Goal: Information Seeking & Learning: Learn about a topic

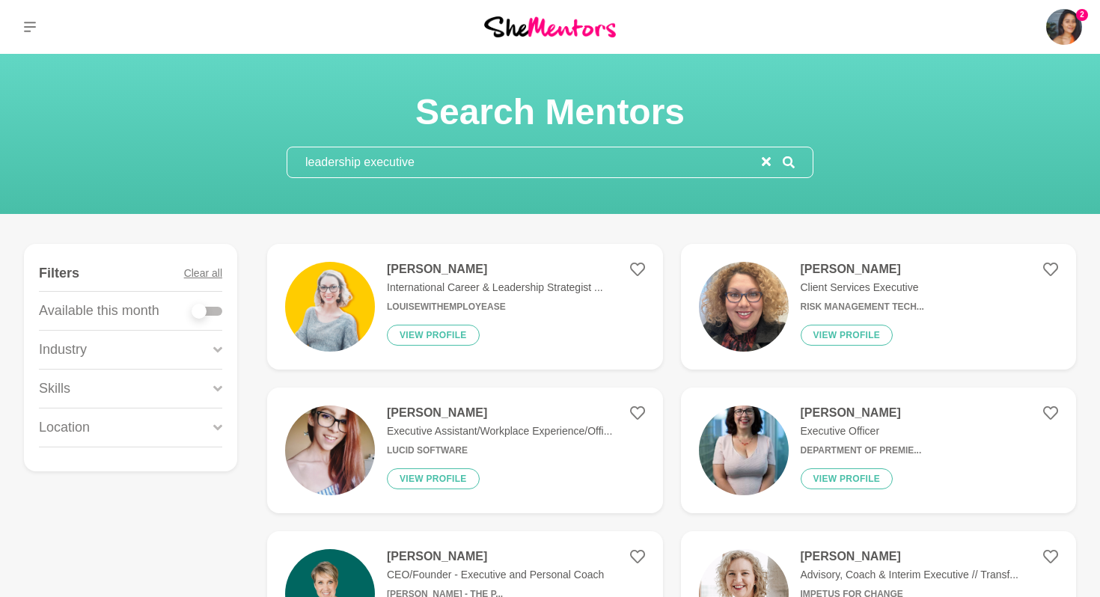
click at [479, 166] on input "leadership executive" at bounding box center [524, 162] width 474 height 30
click at [767, 161] on icon "reset" at bounding box center [766, 161] width 9 height 9
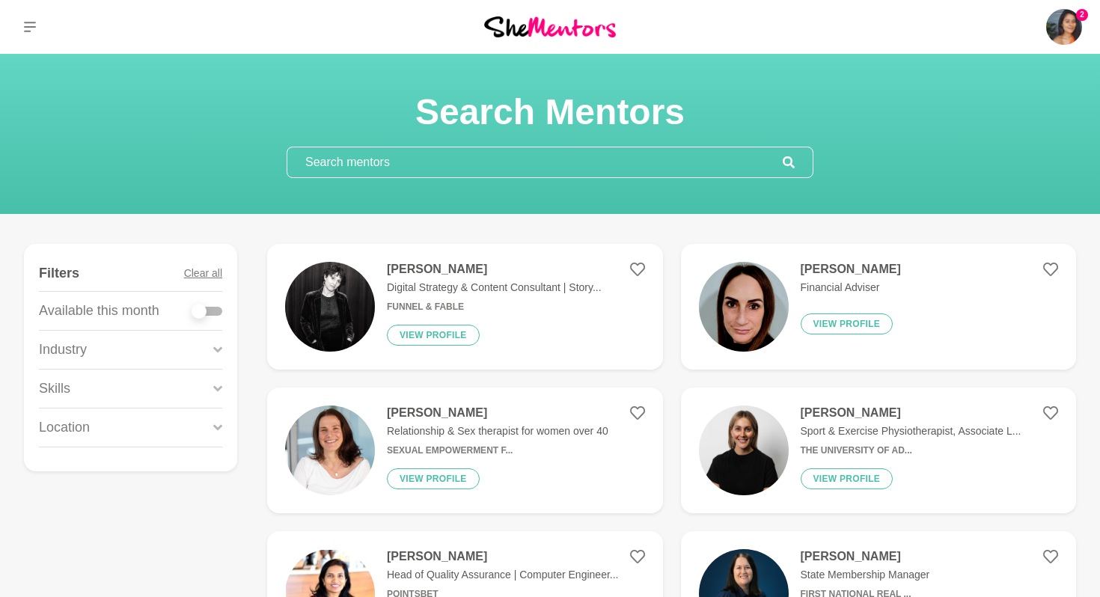
click at [144, 431] on div "Location" at bounding box center [130, 427] width 183 height 38
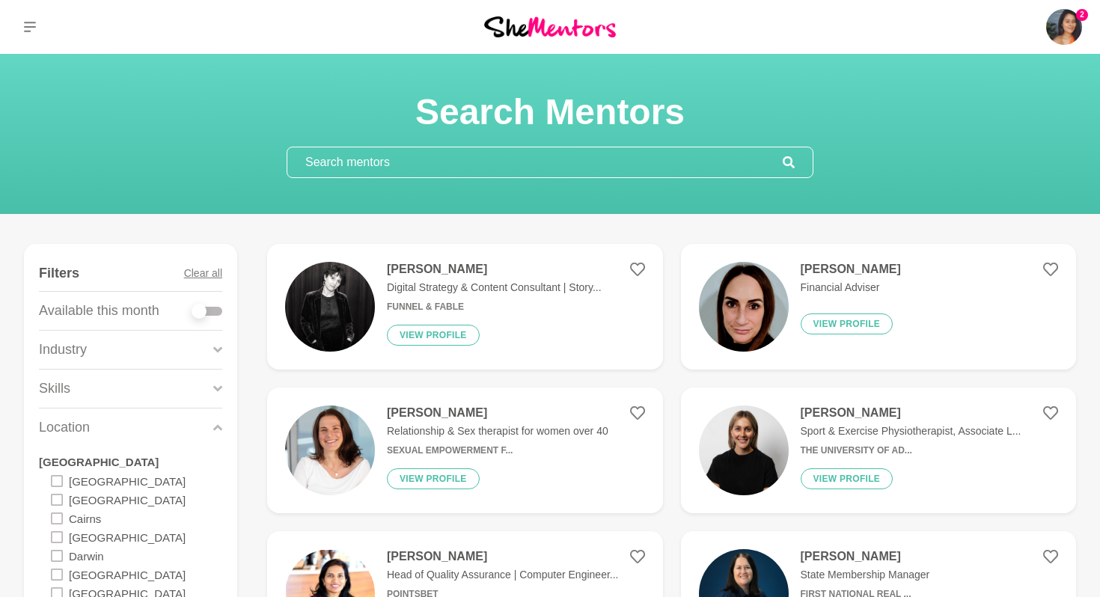
click at [144, 431] on div "Location" at bounding box center [130, 427] width 183 height 38
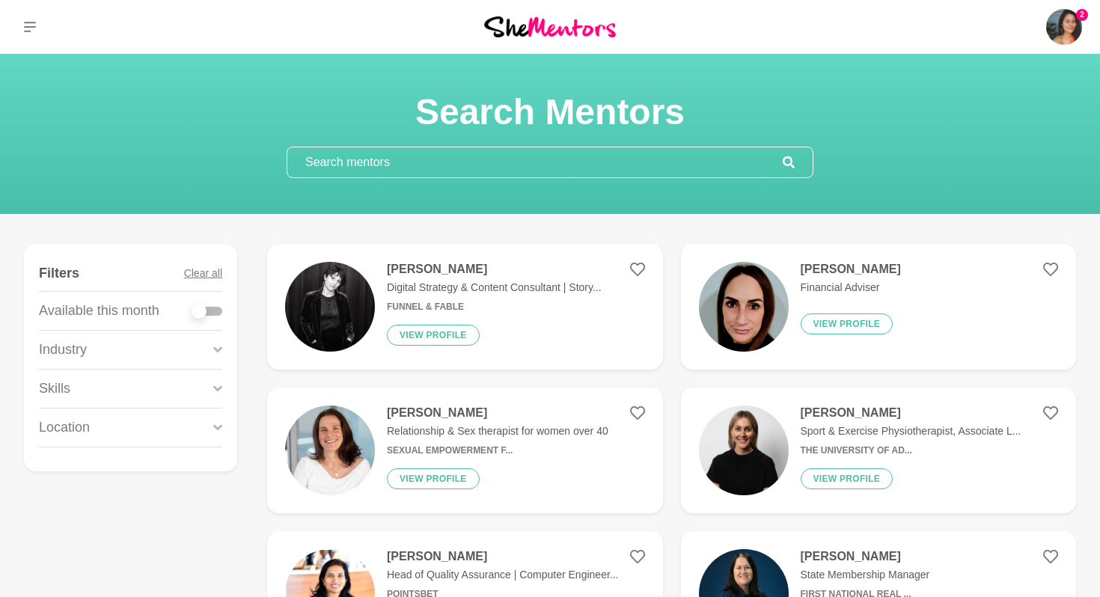
click at [171, 349] on div "Industry" at bounding box center [130, 350] width 183 height 38
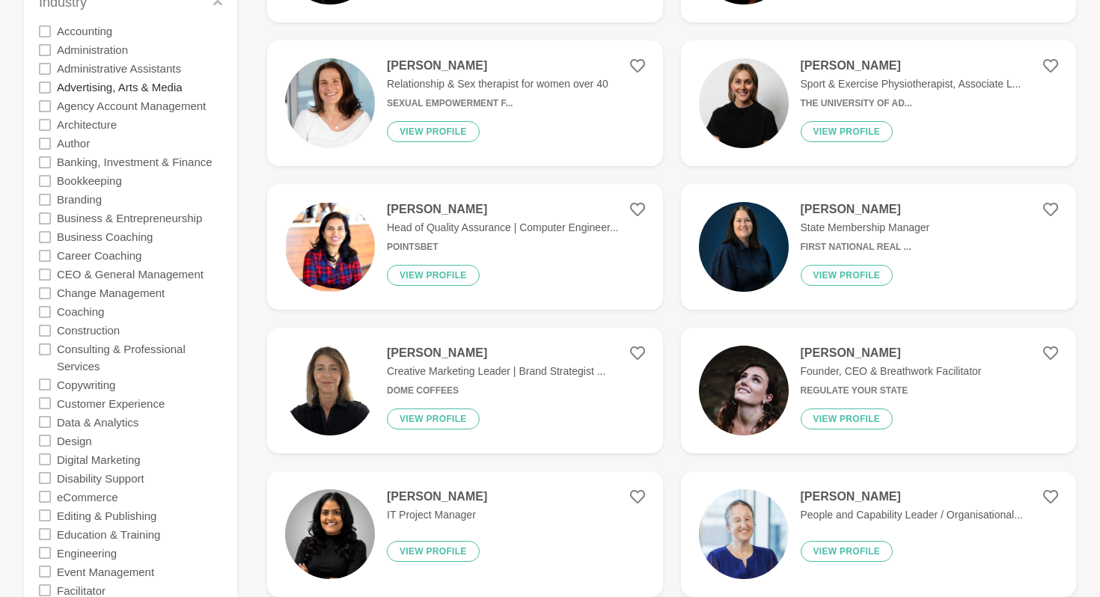
scroll to position [368, 0]
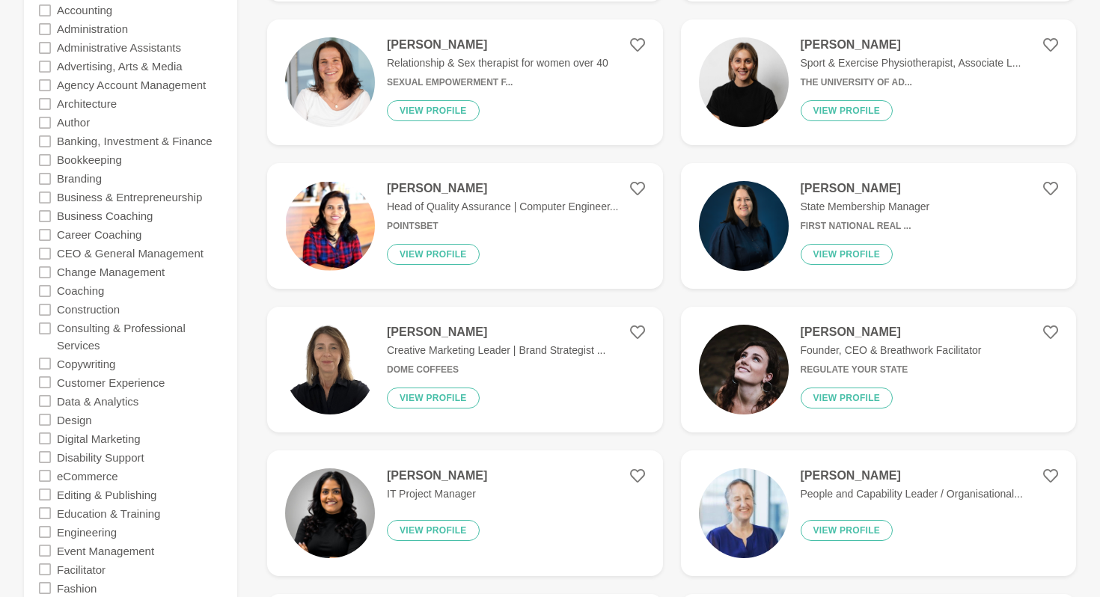
click at [41, 402] on icon at bounding box center [45, 401] width 12 height 12
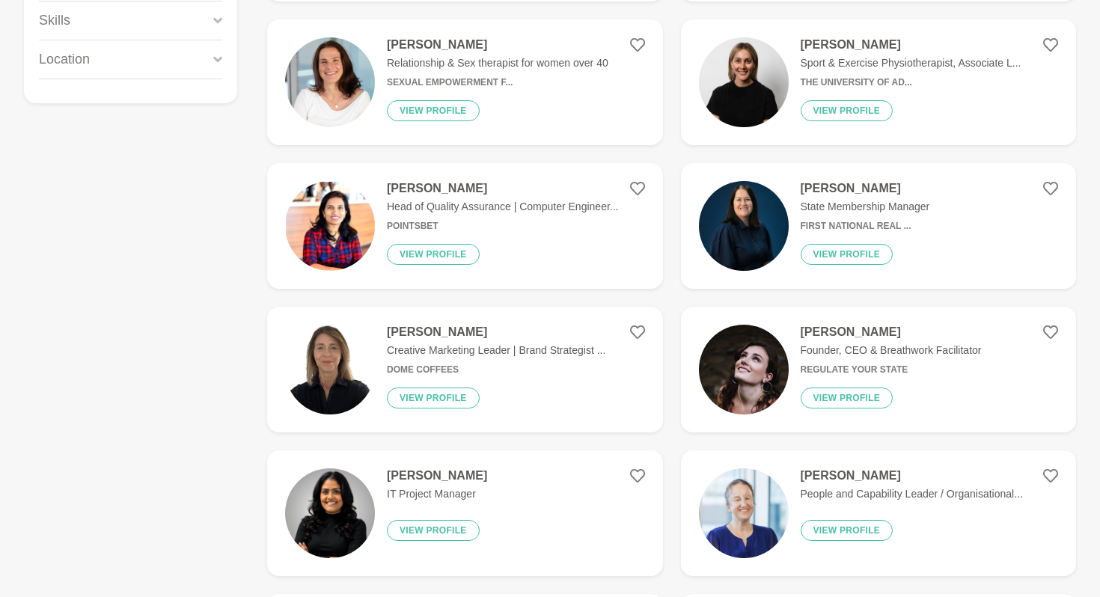
scroll to position [0, 0]
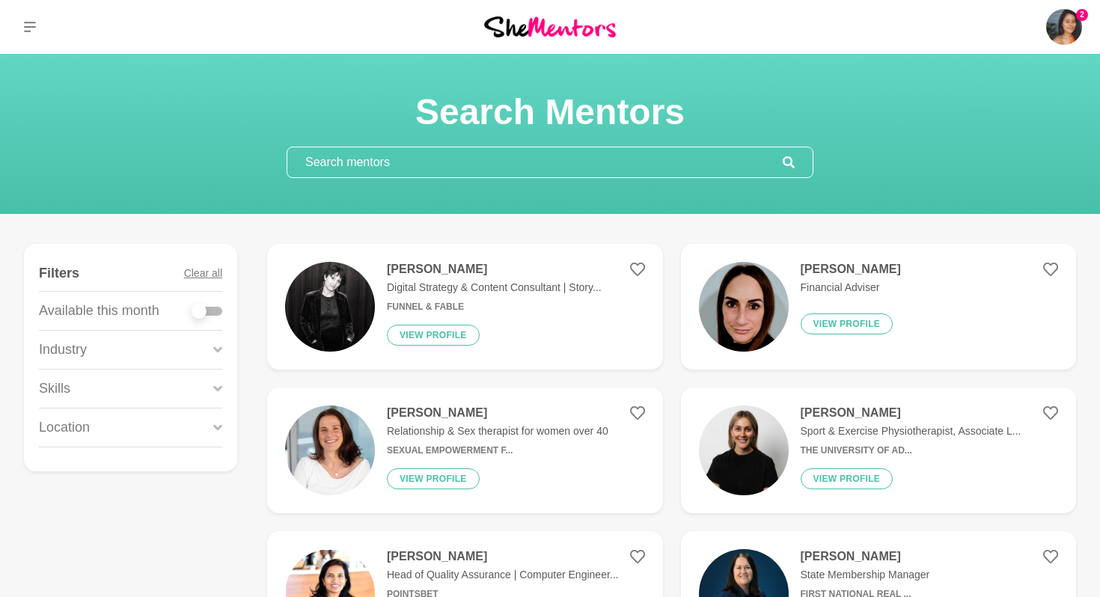
click at [152, 346] on div "Industry" at bounding box center [130, 350] width 183 height 38
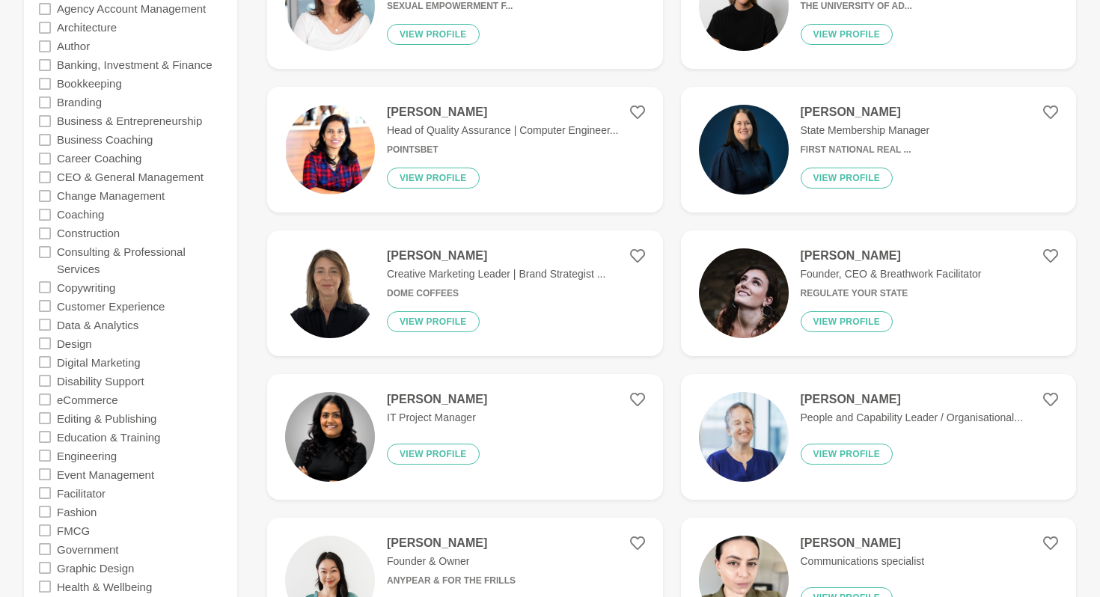
scroll to position [459, 0]
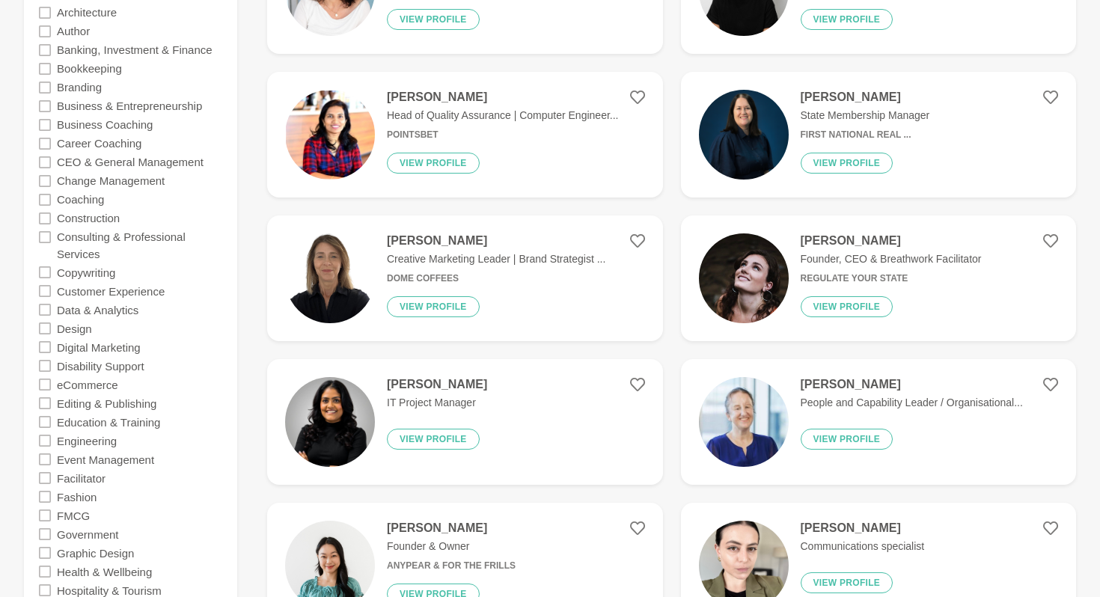
click at [44, 346] on icon at bounding box center [45, 347] width 12 height 12
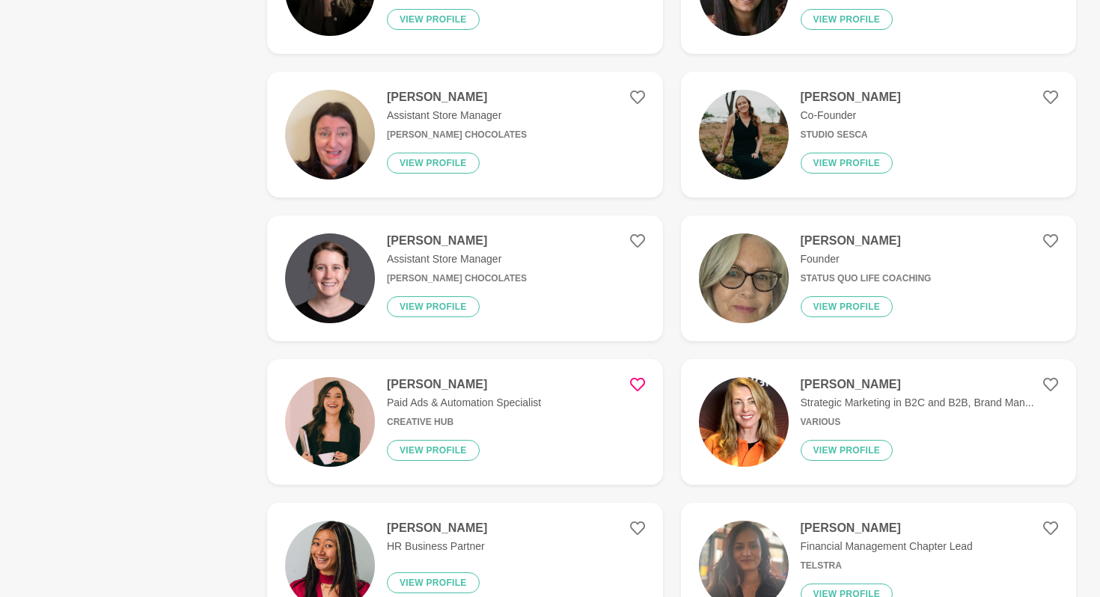
scroll to position [2814, 0]
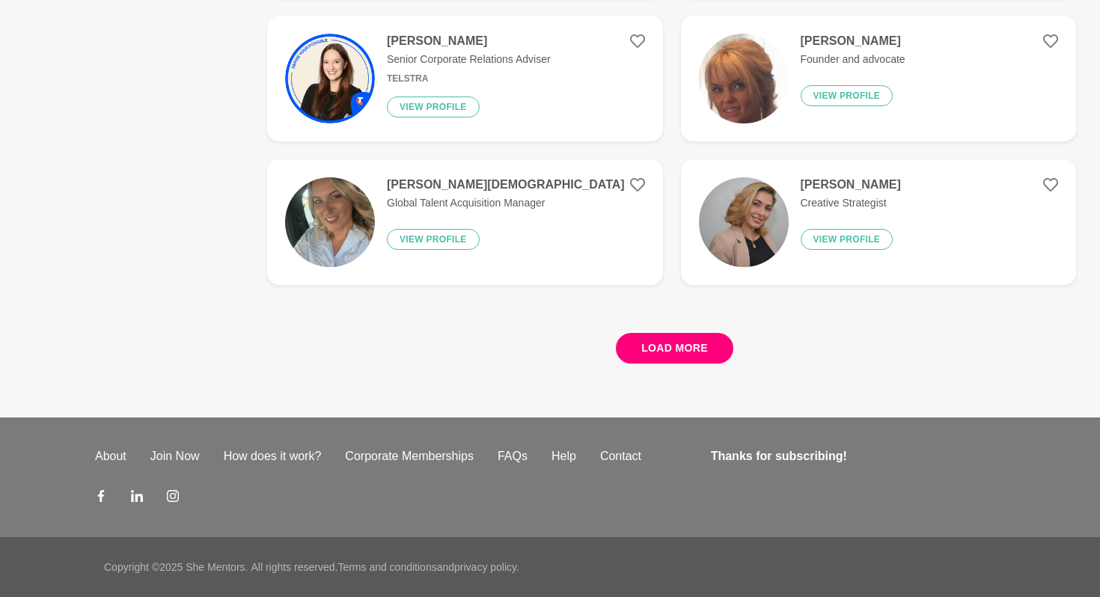
click at [708, 343] on button "Load more" at bounding box center [674, 348] width 117 height 31
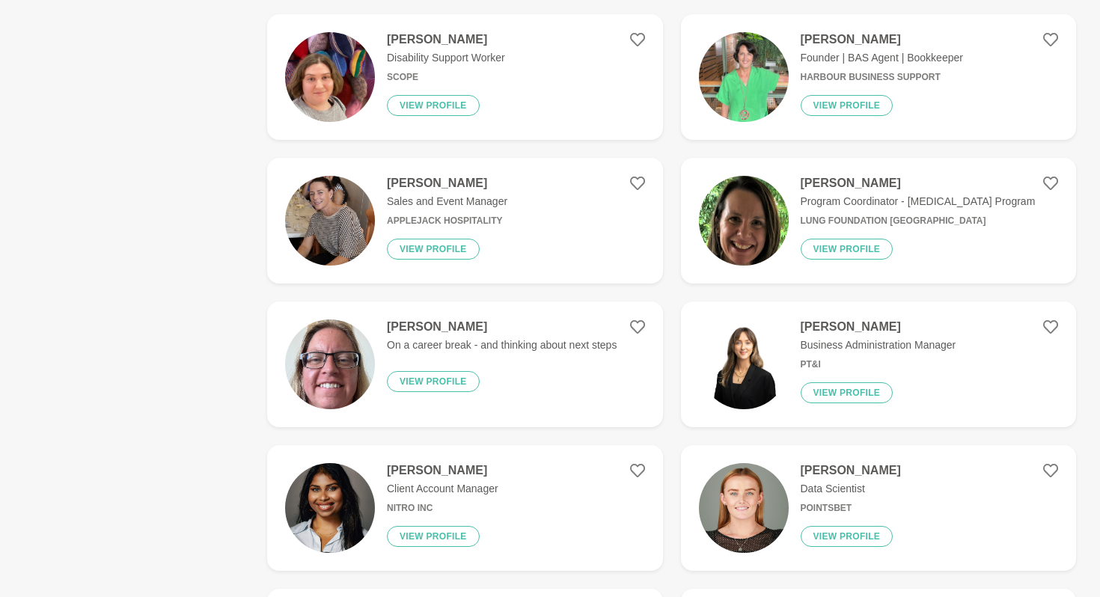
scroll to position [1293, 0]
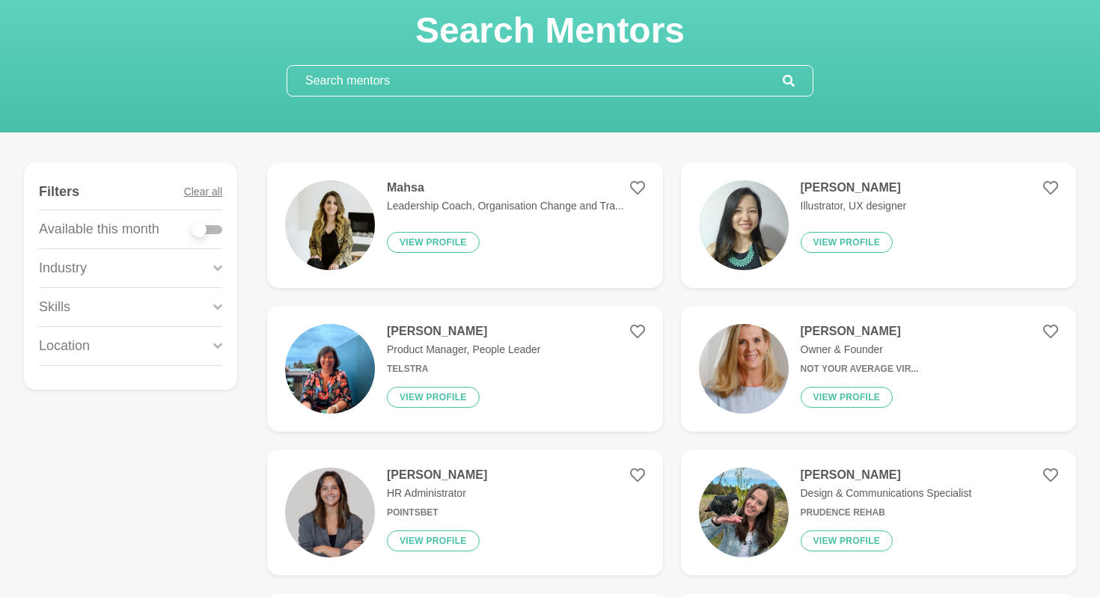
scroll to position [80, 0]
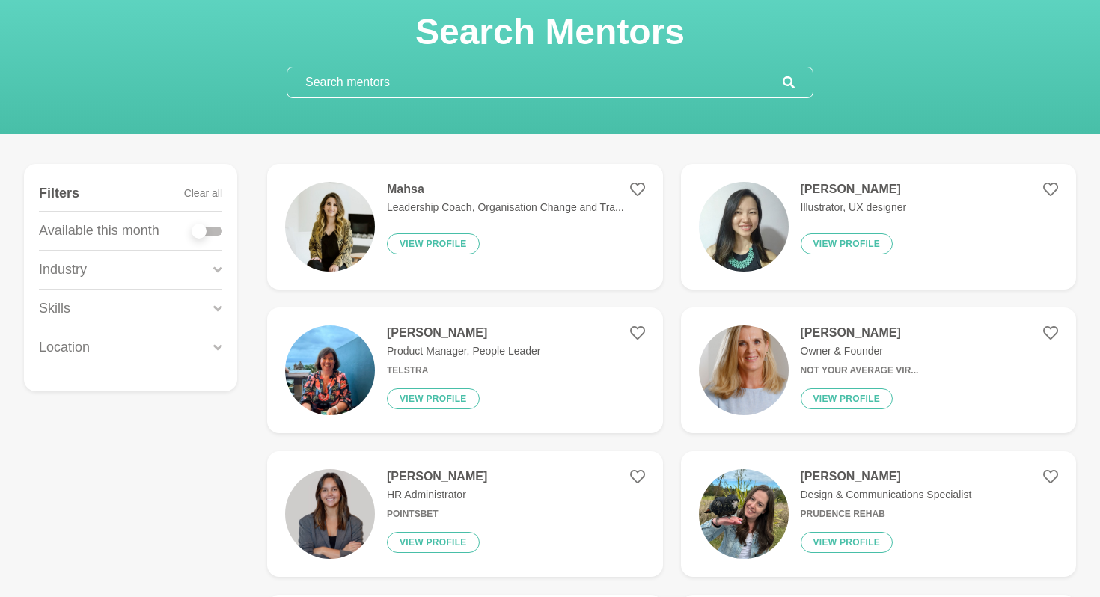
click at [195, 269] on div "Industry" at bounding box center [130, 270] width 183 height 38
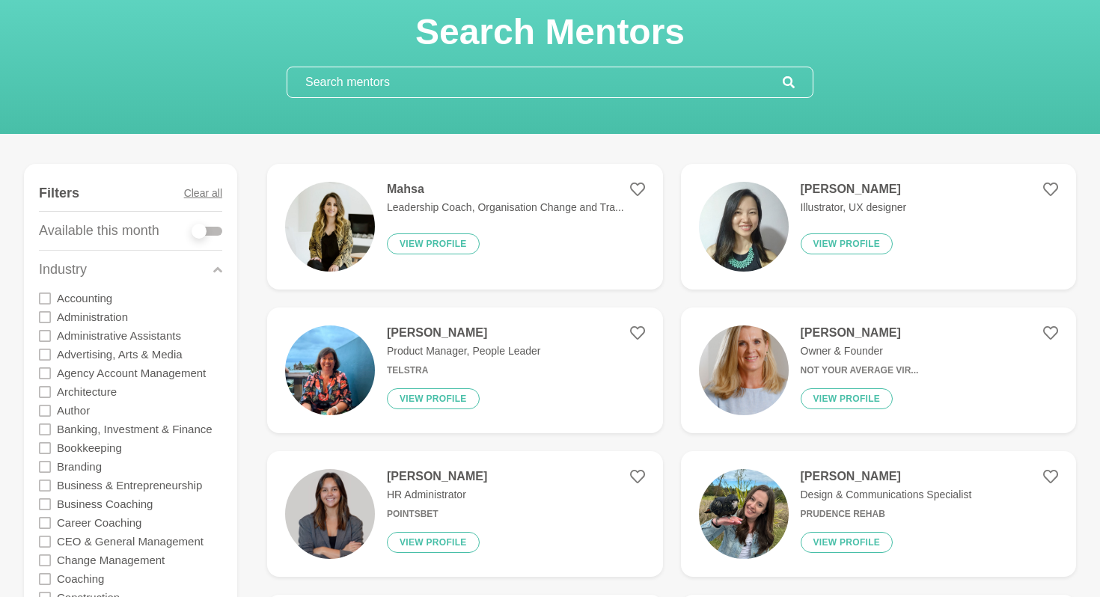
click at [195, 268] on div "Industry" at bounding box center [130, 270] width 183 height 38
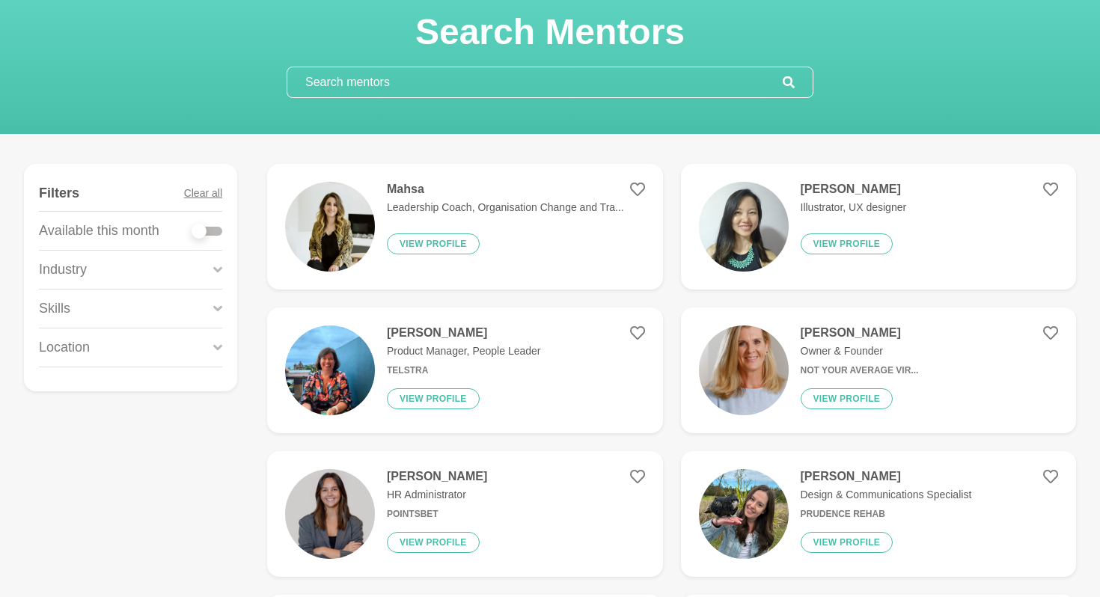
click at [160, 310] on div "Skills" at bounding box center [130, 309] width 183 height 38
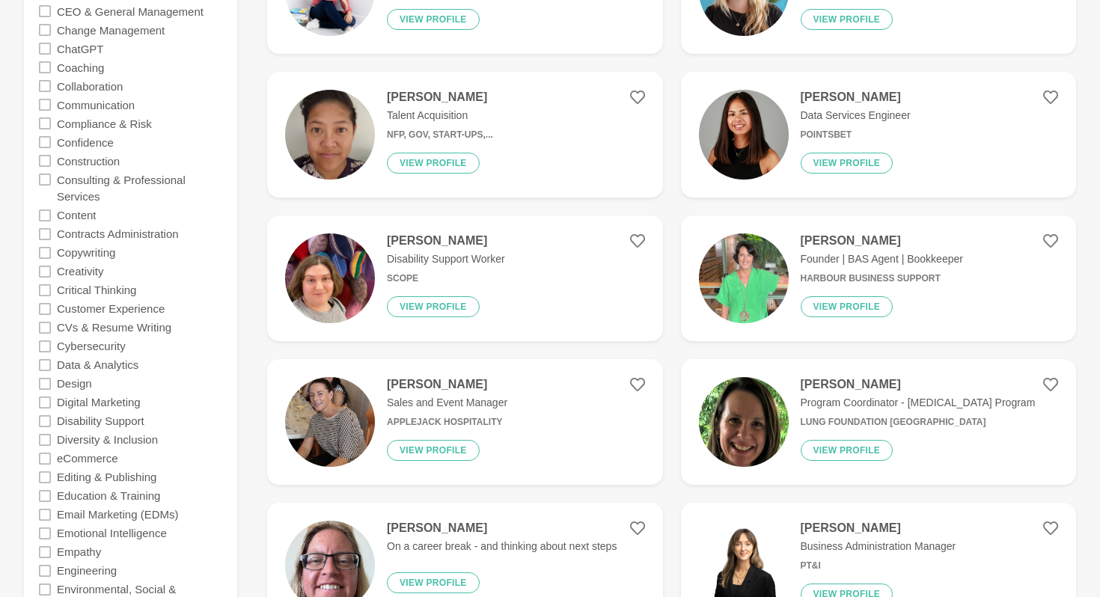
scroll to position [936, 0]
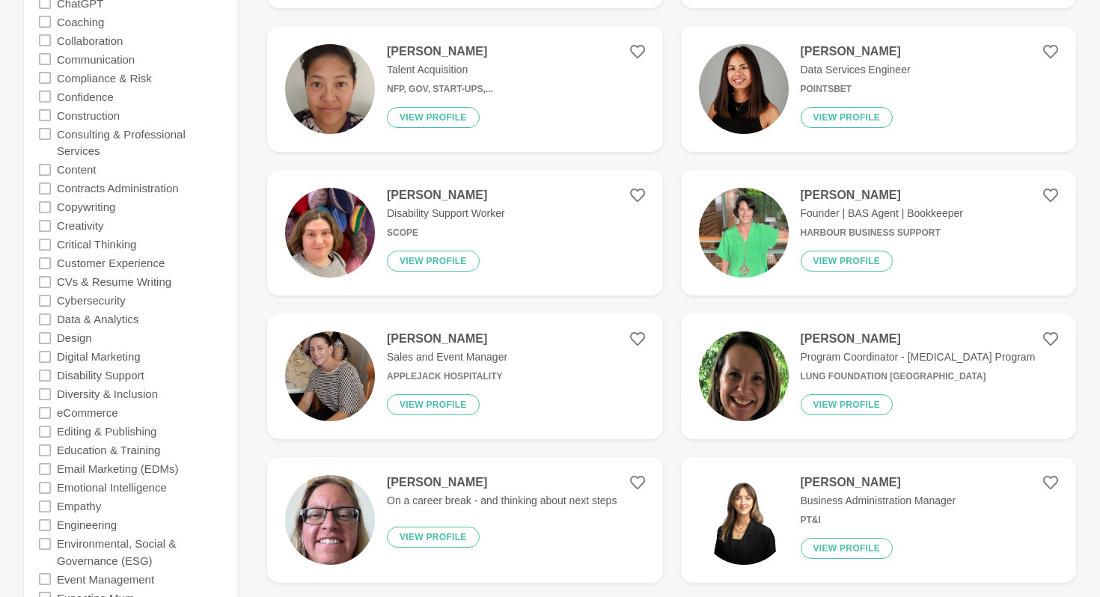
click at [46, 359] on icon at bounding box center [45, 357] width 12 height 12
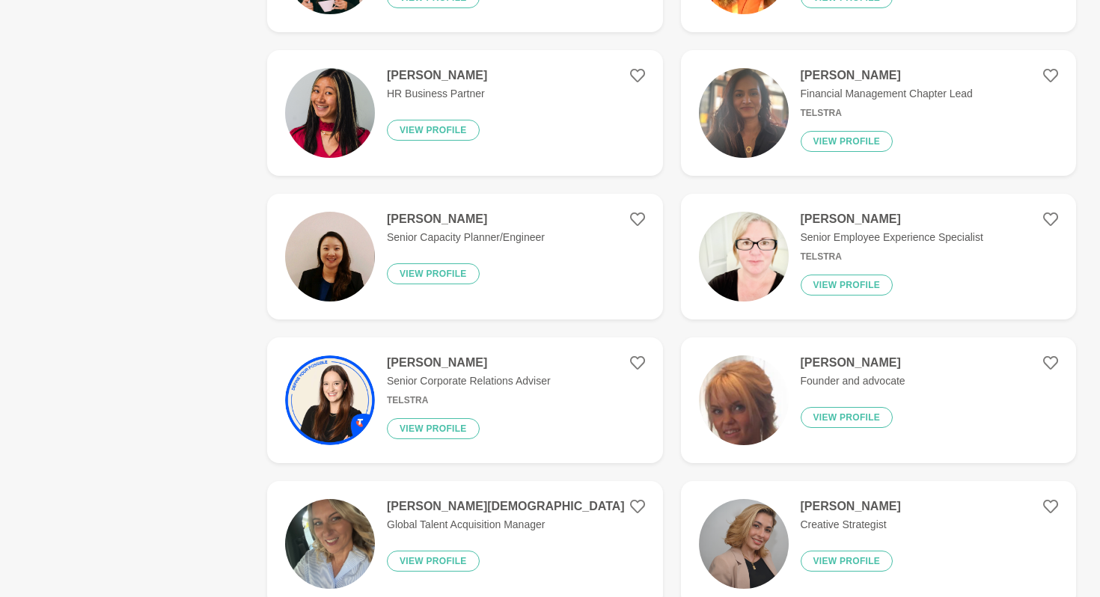
scroll to position [2680, 0]
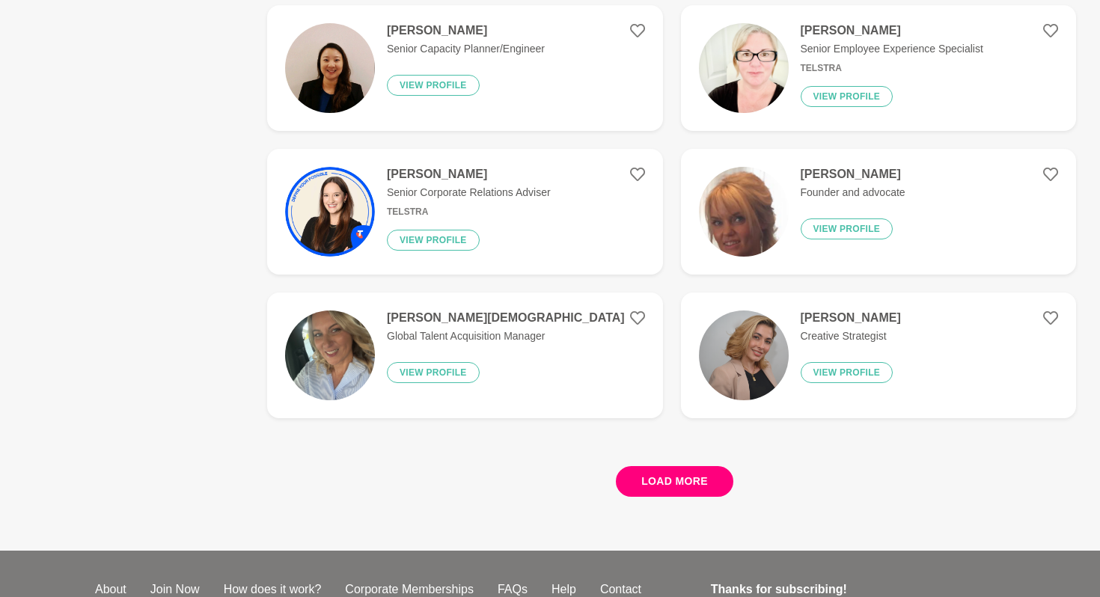
click at [683, 489] on button "Load more" at bounding box center [674, 481] width 117 height 31
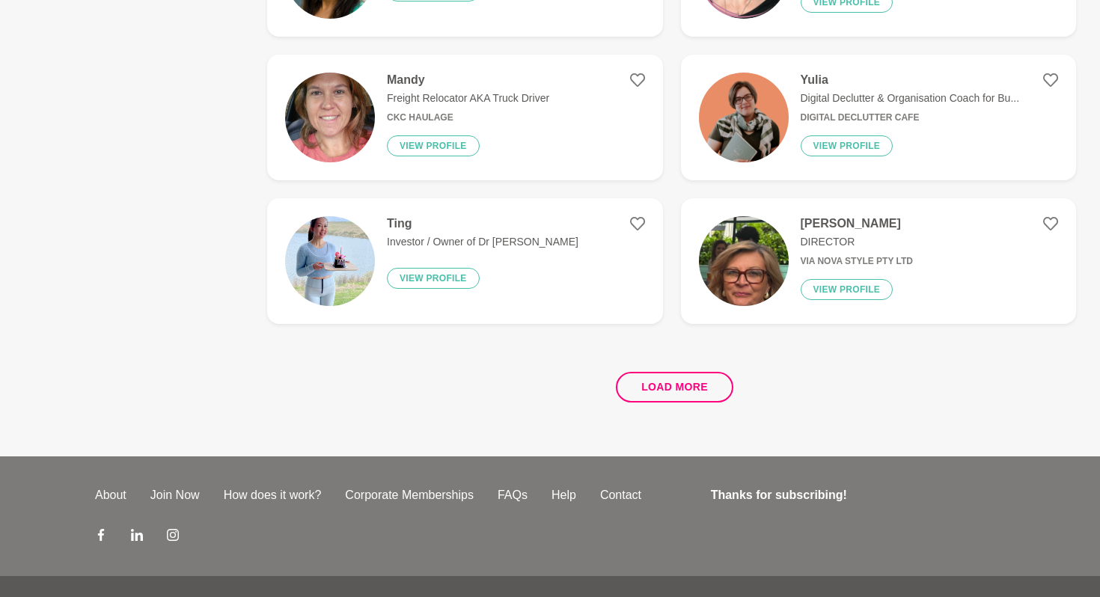
scroll to position [5647, 0]
click at [678, 391] on button "Load more" at bounding box center [674, 388] width 117 height 31
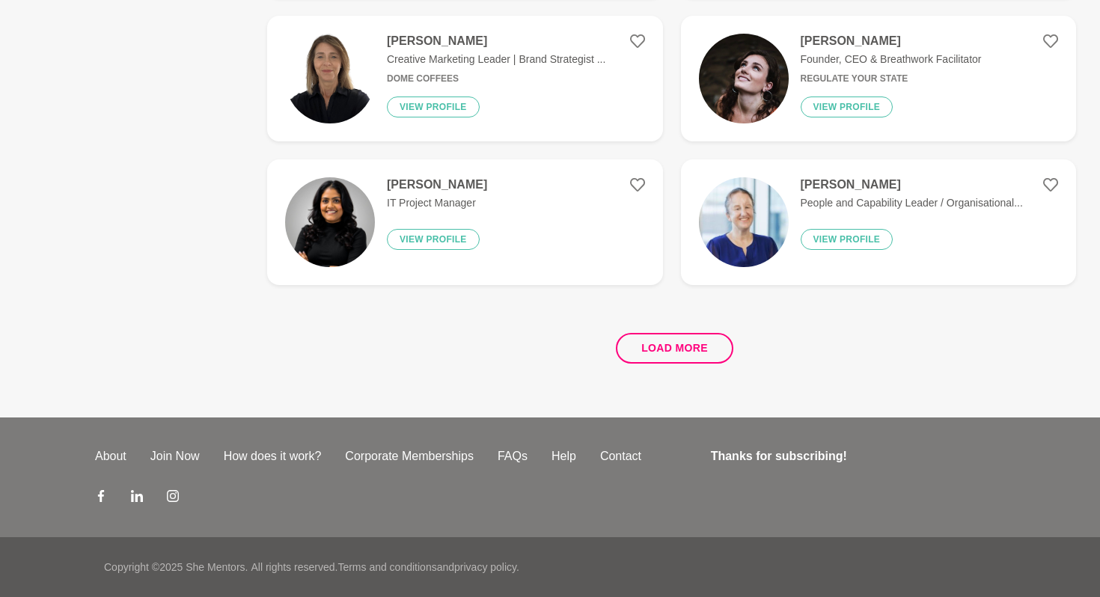
scroll to position [0, 0]
